Goal: Find specific page/section: Find specific page/section

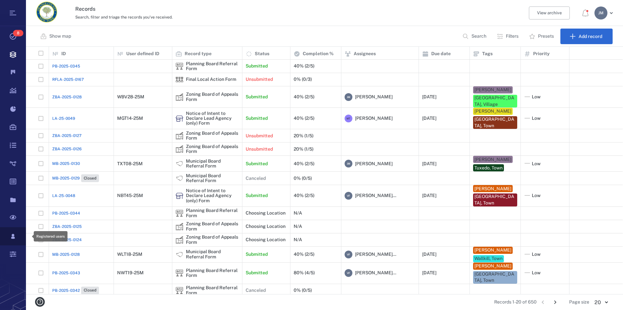
click at [13, 238] on icon at bounding box center [13, 236] width 4 height 5
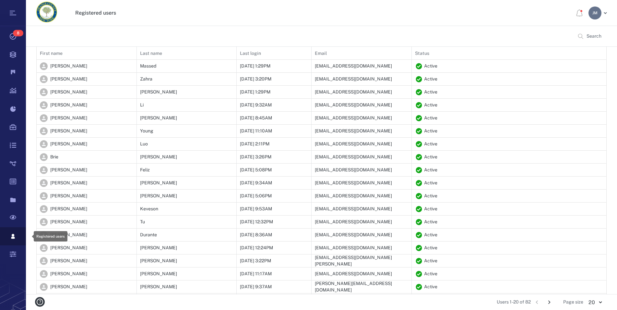
scroll to position [267, 564]
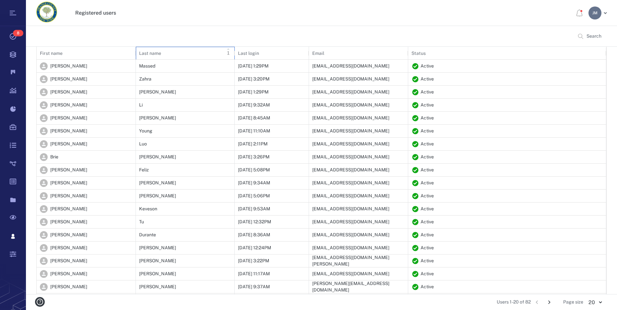
click at [157, 55] on div "Last name" at bounding box center [150, 53] width 22 height 18
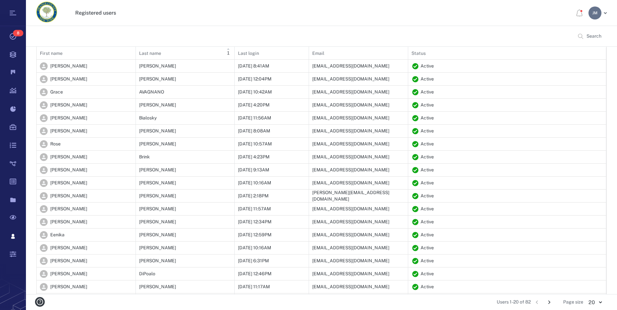
scroll to position [36, 0]
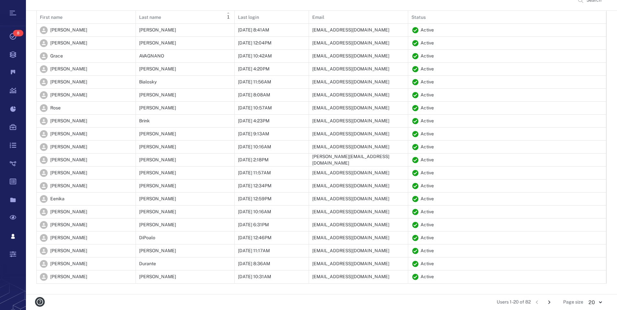
click at [548, 300] on icon "Go to next page" at bounding box center [549, 301] width 7 height 7
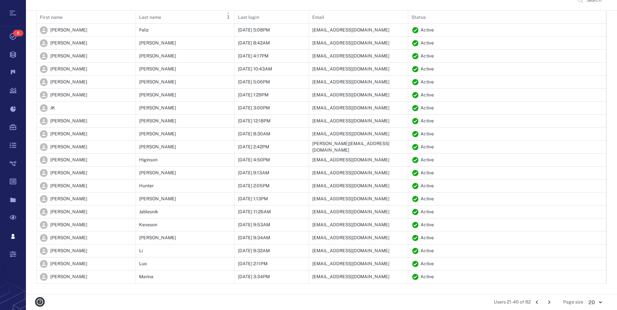
click at [548, 301] on icon "Go to next page" at bounding box center [549, 301] width 7 height 7
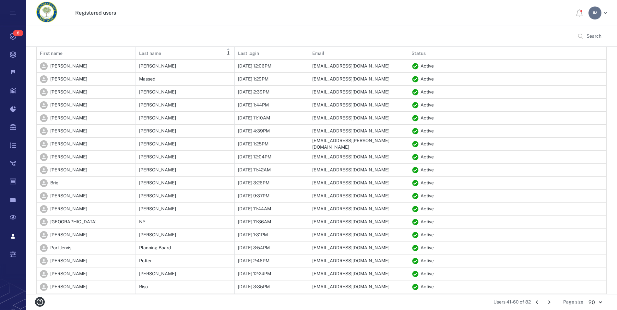
scroll to position [6, 6]
click at [538, 301] on icon "Go to previous page" at bounding box center [537, 302] width 2 height 4
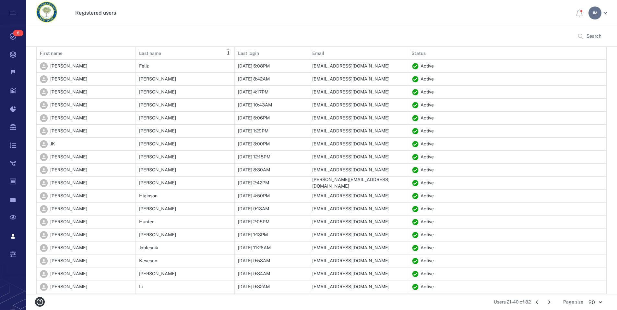
scroll to position [267, 564]
click at [538, 301] on icon "Go to previous page" at bounding box center [537, 302] width 2 height 4
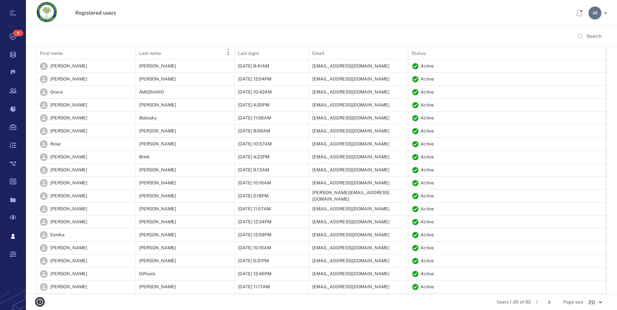
click at [550, 301] on icon "Go to next page" at bounding box center [550, 302] width 2 height 4
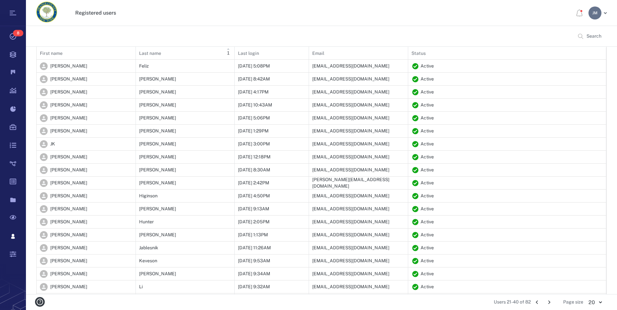
click at [550, 301] on icon "Go to next page" at bounding box center [550, 302] width 2 height 4
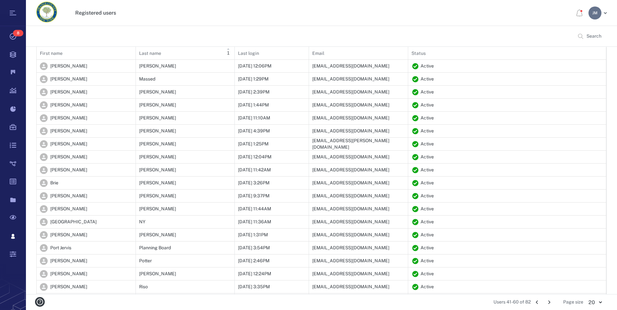
click at [550, 301] on icon "Go to next page" at bounding box center [550, 302] width 2 height 4
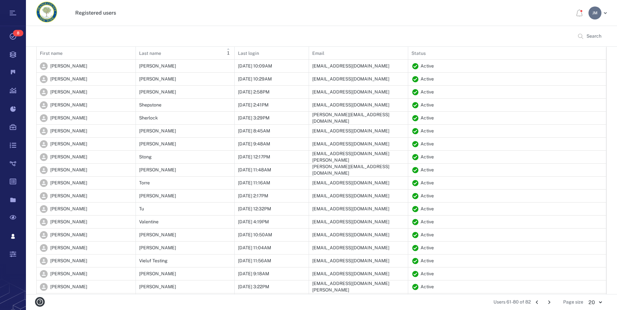
scroll to position [6, 6]
click at [539, 302] on icon "Go to previous page" at bounding box center [537, 301] width 7 height 7
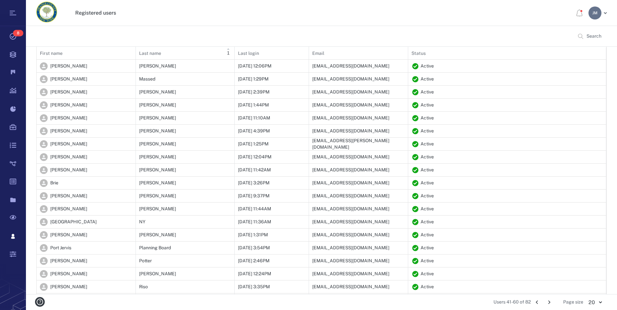
click at [539, 302] on icon "Go to previous page" at bounding box center [537, 301] width 7 height 7
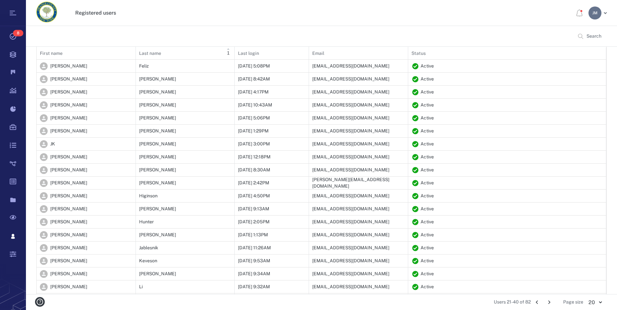
scroll to position [267, 564]
click at [539, 302] on icon "Go to previous page" at bounding box center [537, 301] width 7 height 7
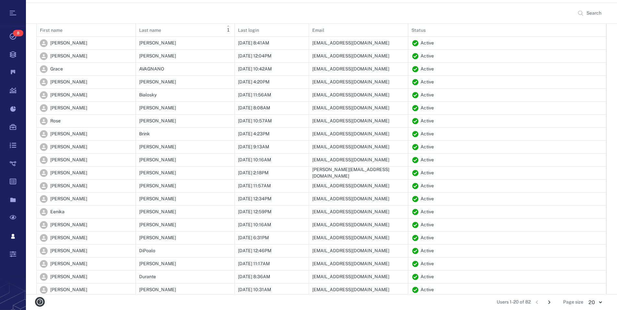
scroll to position [36, 0]
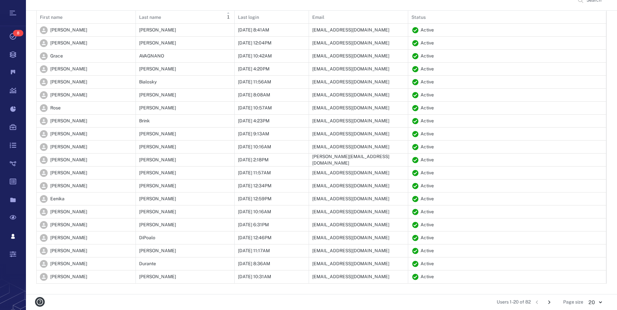
click at [549, 302] on icon "Go to next page" at bounding box center [549, 301] width 7 height 7
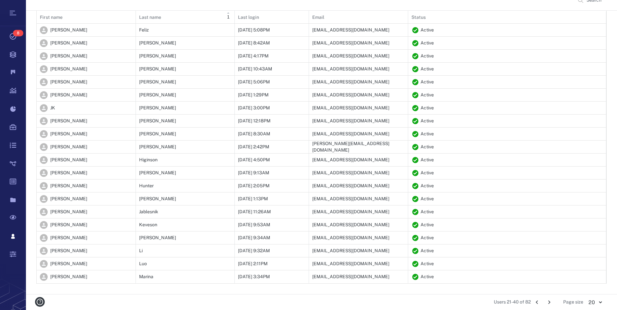
click at [550, 300] on icon "Go to next page" at bounding box center [549, 301] width 7 height 7
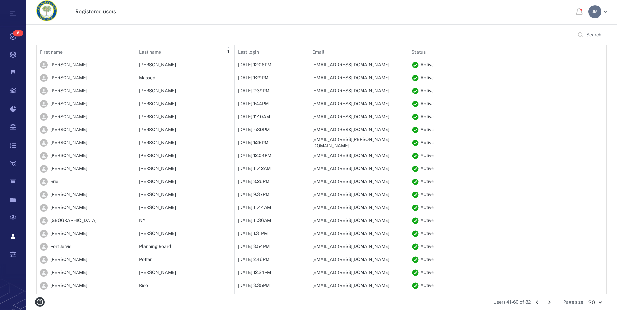
scroll to position [0, 0]
click at [537, 302] on icon "Go to previous page" at bounding box center [537, 301] width 7 height 7
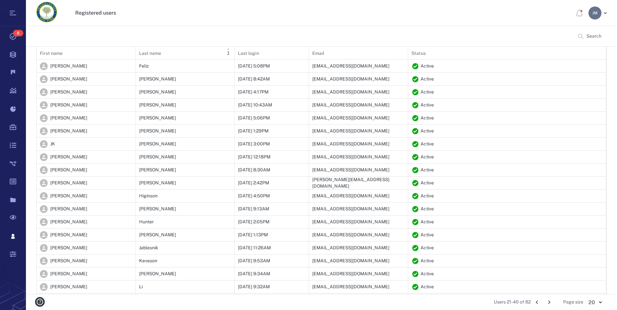
click at [547, 301] on icon "Go to next page" at bounding box center [549, 301] width 7 height 7
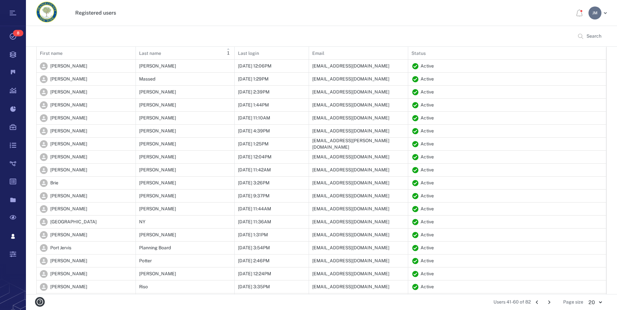
click at [539, 301] on icon "Go to previous page" at bounding box center [537, 301] width 7 height 7
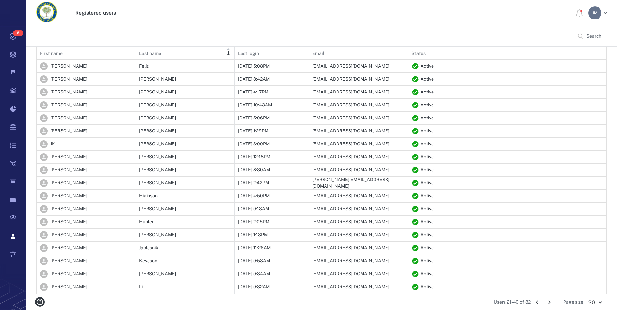
click at [539, 303] on icon "Go to previous page" at bounding box center [537, 301] width 7 height 7
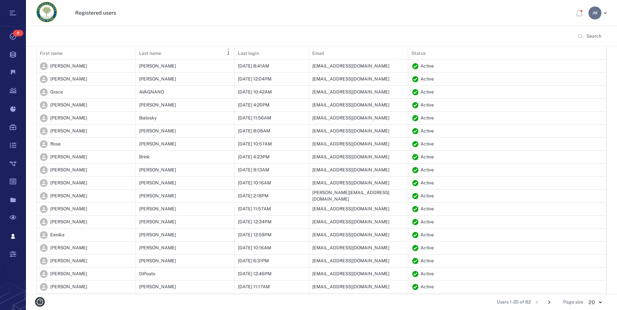
scroll to position [36, 0]
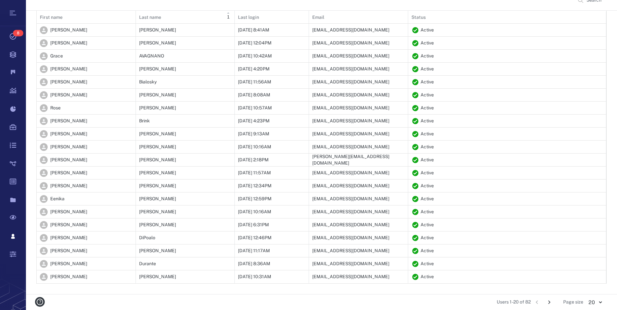
click at [551, 302] on icon "Go to next page" at bounding box center [549, 301] width 7 height 7
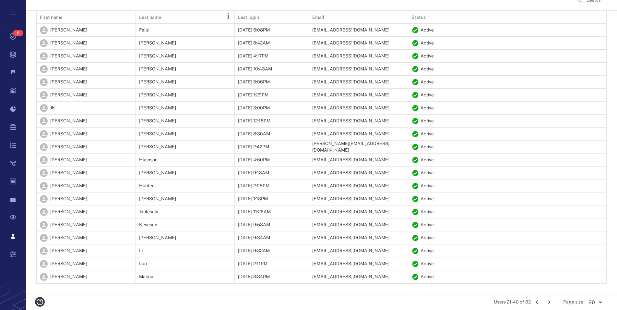
click at [550, 299] on icon "Go to next page" at bounding box center [549, 301] width 7 height 7
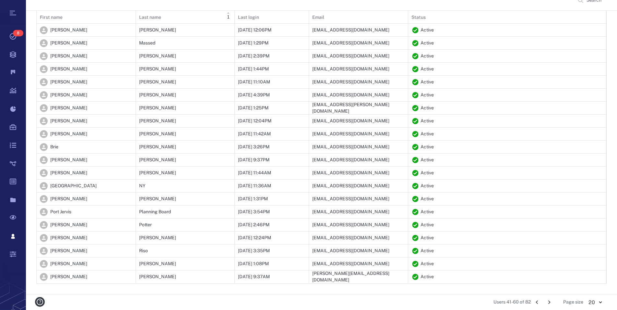
click at [550, 299] on icon "Go to next page" at bounding box center [549, 301] width 7 height 7
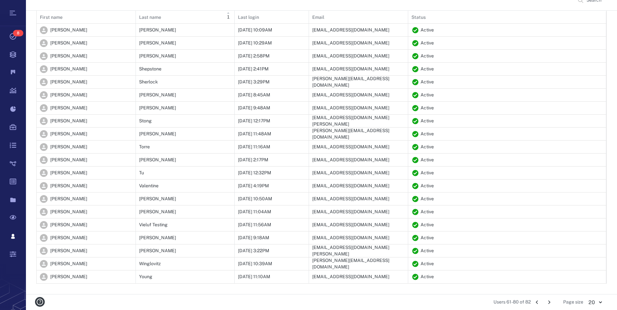
click at [537, 303] on icon "Go to previous page" at bounding box center [537, 301] width 7 height 7
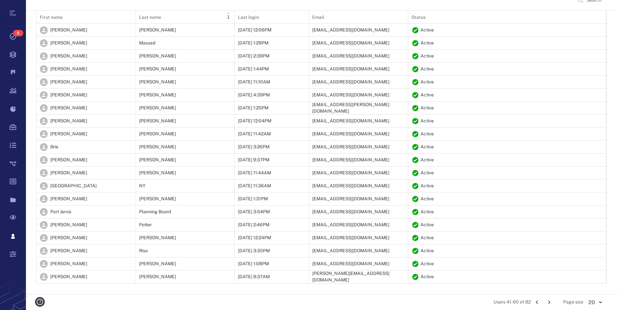
click at [537, 303] on icon "Go to previous page" at bounding box center [537, 301] width 7 height 7
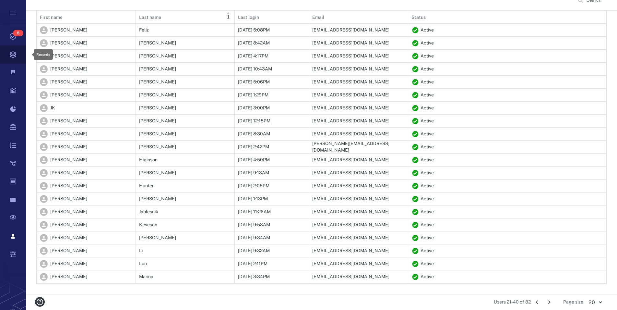
click at [12, 56] on icon at bounding box center [13, 54] width 26 height 18
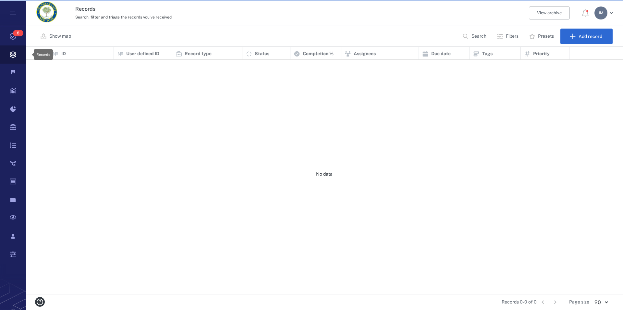
scroll to position [242, 591]
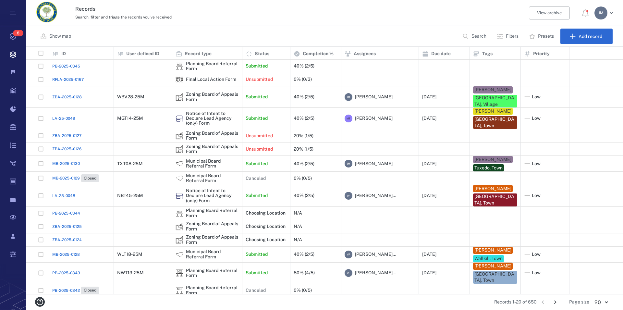
click at [509, 39] on p "Filters" at bounding box center [512, 36] width 13 height 6
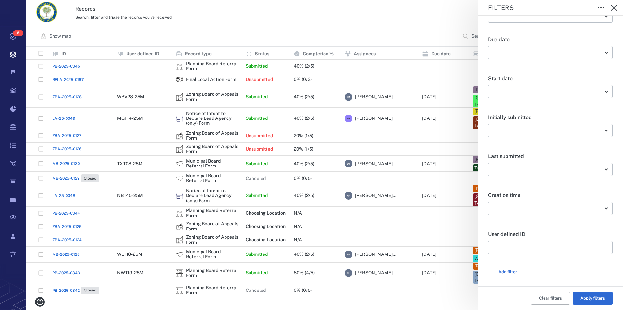
scroll to position [247, 0]
click at [564, 245] on input "text" at bounding box center [550, 244] width 114 height 13
click at [502, 270] on button "Add filter" at bounding box center [550, 269] width 125 height 13
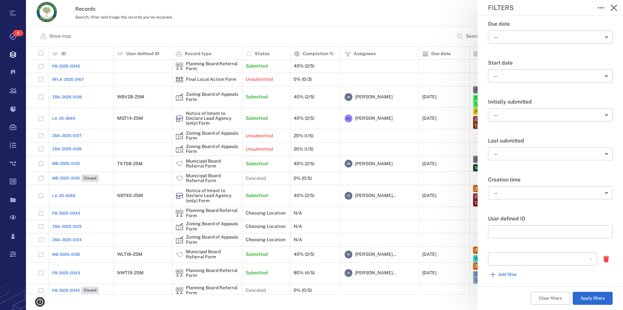
scroll to position [265, 0]
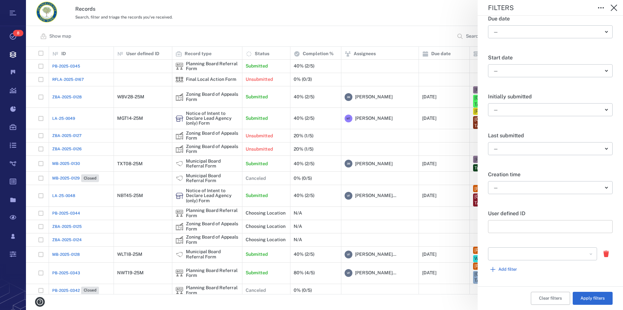
click at [593, 228] on input "text" at bounding box center [550, 226] width 114 height 13
click at [587, 257] on button "Open" at bounding box center [591, 254] width 8 height 8
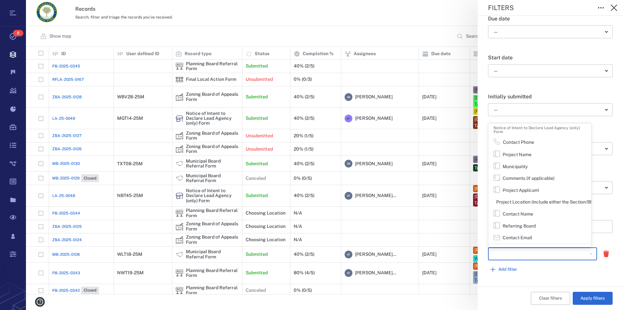
click at [439, 37] on div "Filters Record type ​ ​ Current status ​ ​ Close state — ​ Current segment ​ ​ …" at bounding box center [324, 155] width 597 height 310
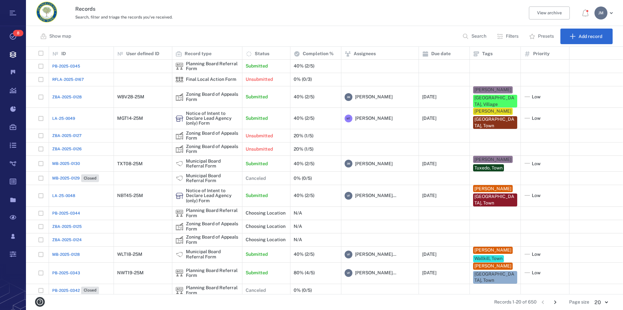
scroll to position [247, 0]
click at [471, 34] on p "Search" at bounding box center [478, 36] width 15 height 6
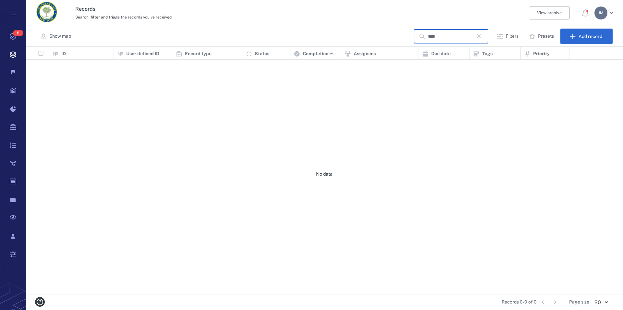
scroll to position [242, 591]
type input "*"
